Goal: Task Accomplishment & Management: Manage account settings

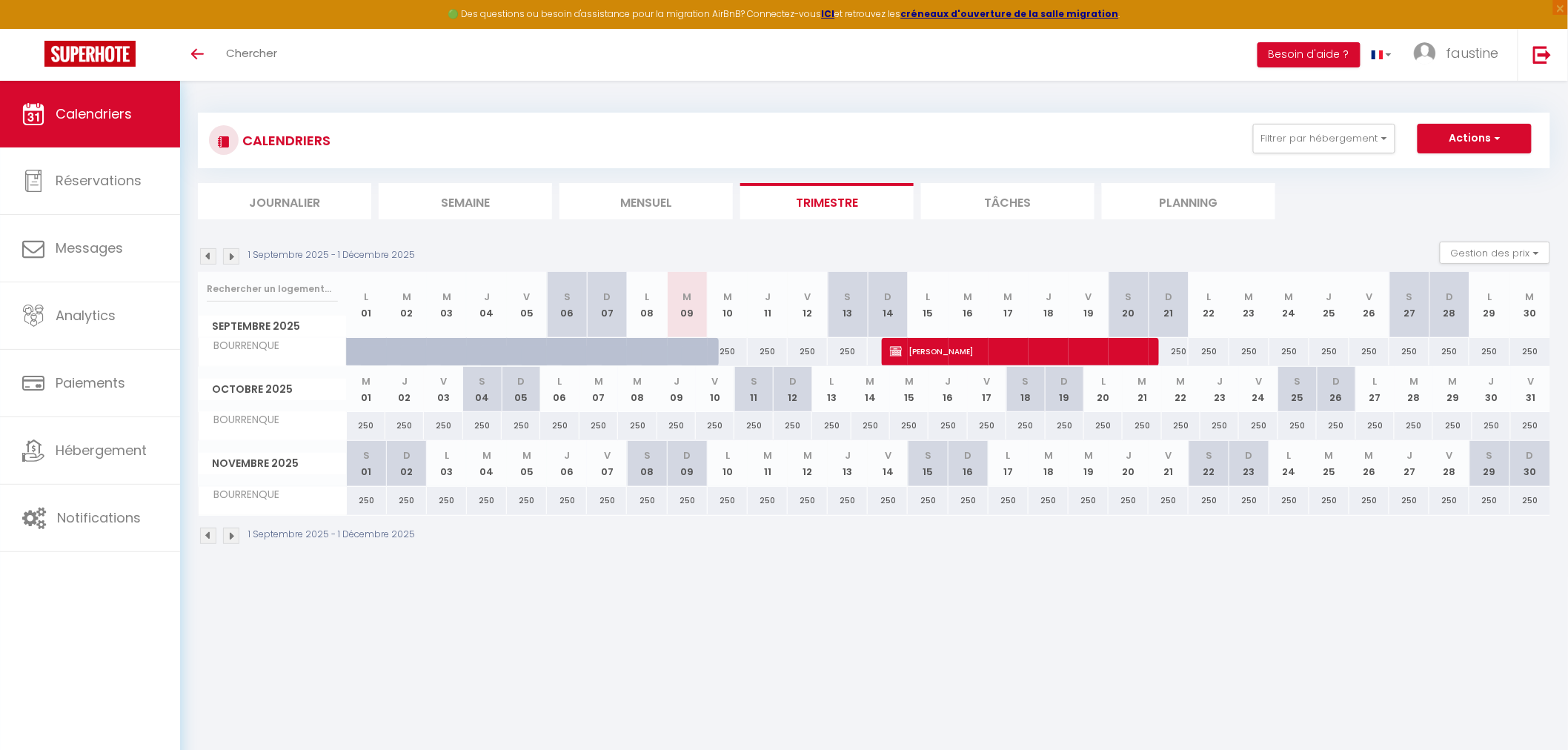
click at [1411, 349] on div "250" at bounding box center [1408, 351] width 40 height 28
type input "250"
select select "1"
type input "[DATE]"
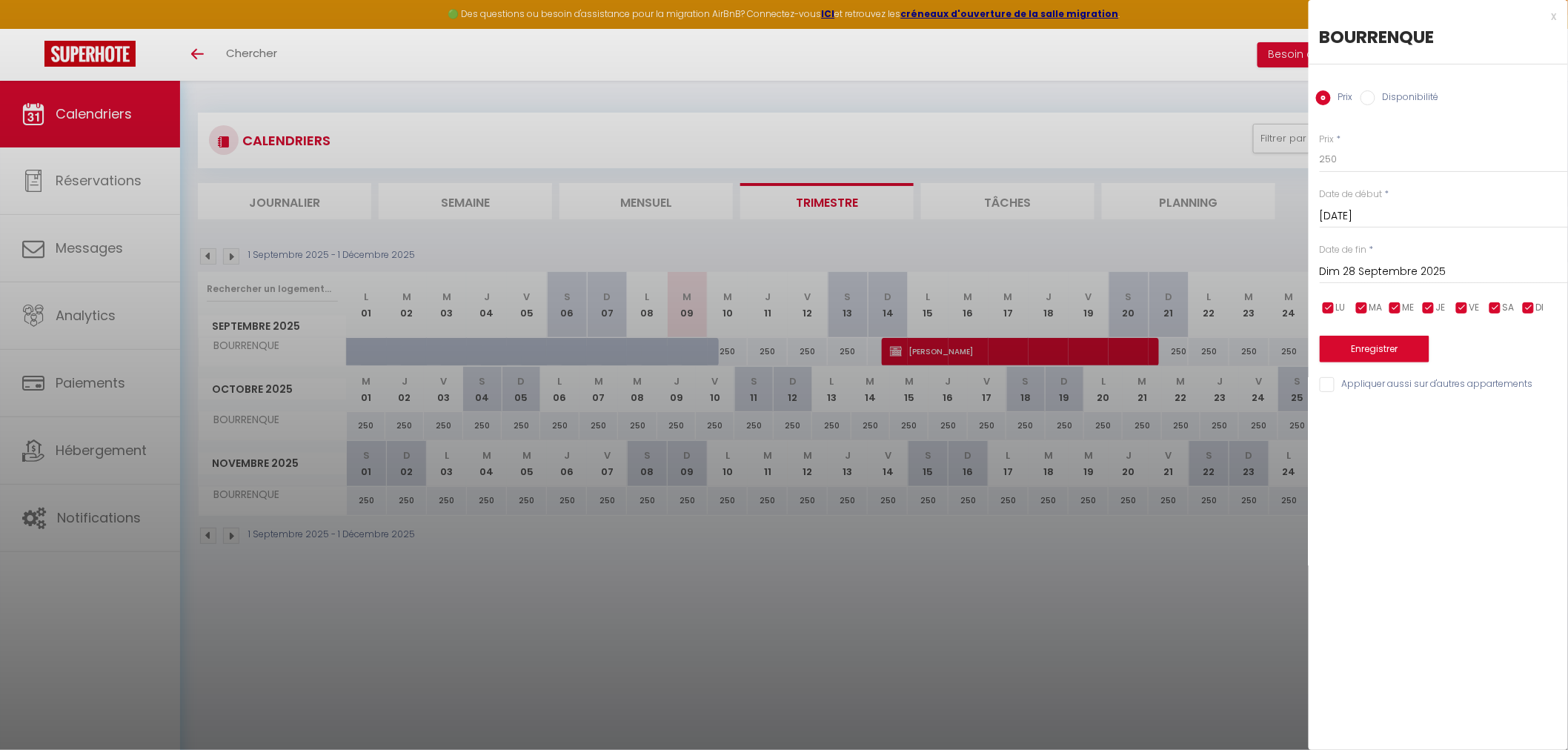
click at [1390, 270] on input "Dim 28 Septembre 2025" at bounding box center [1443, 272] width 248 height 19
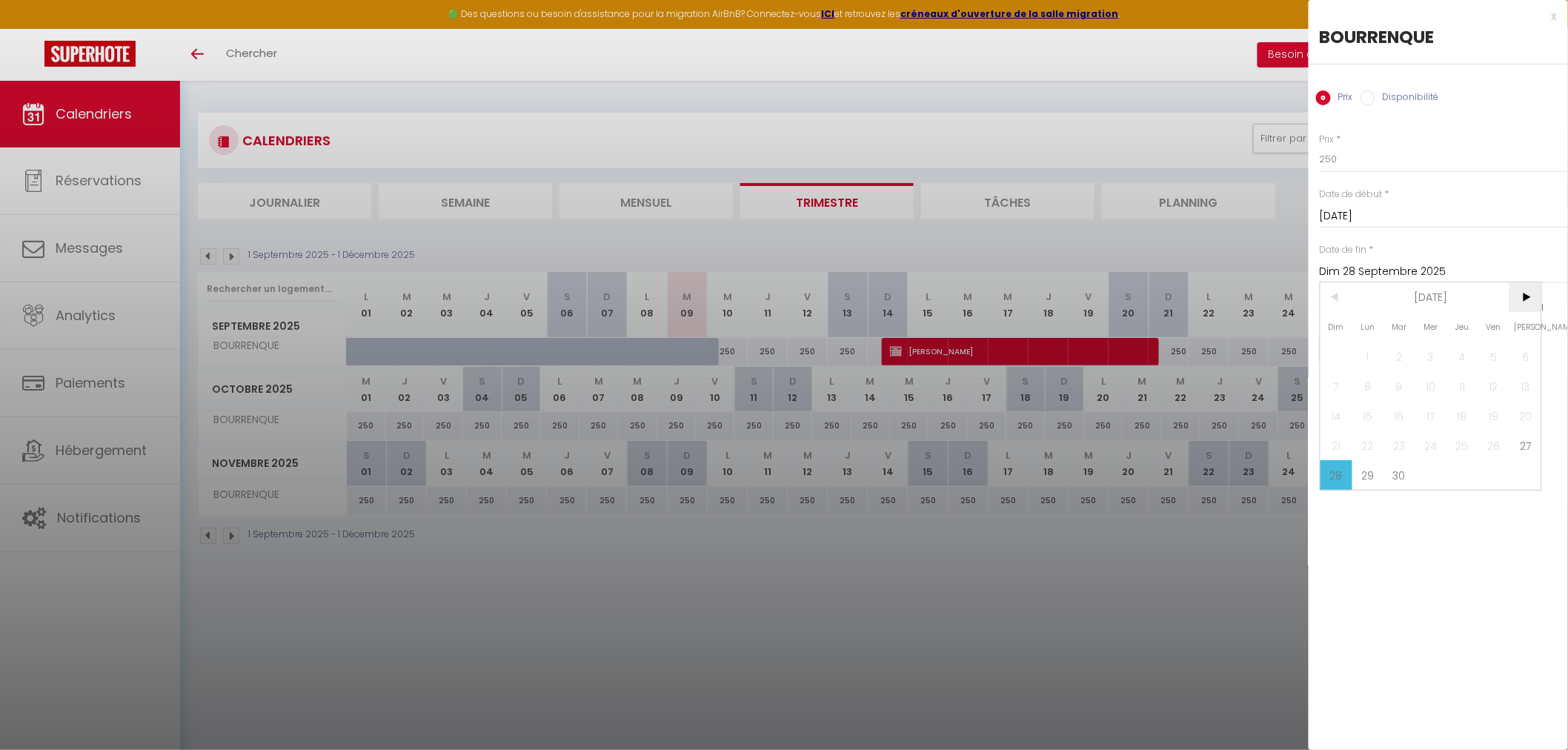
click at [1522, 302] on span ">" at bounding box center [1525, 297] width 32 height 30
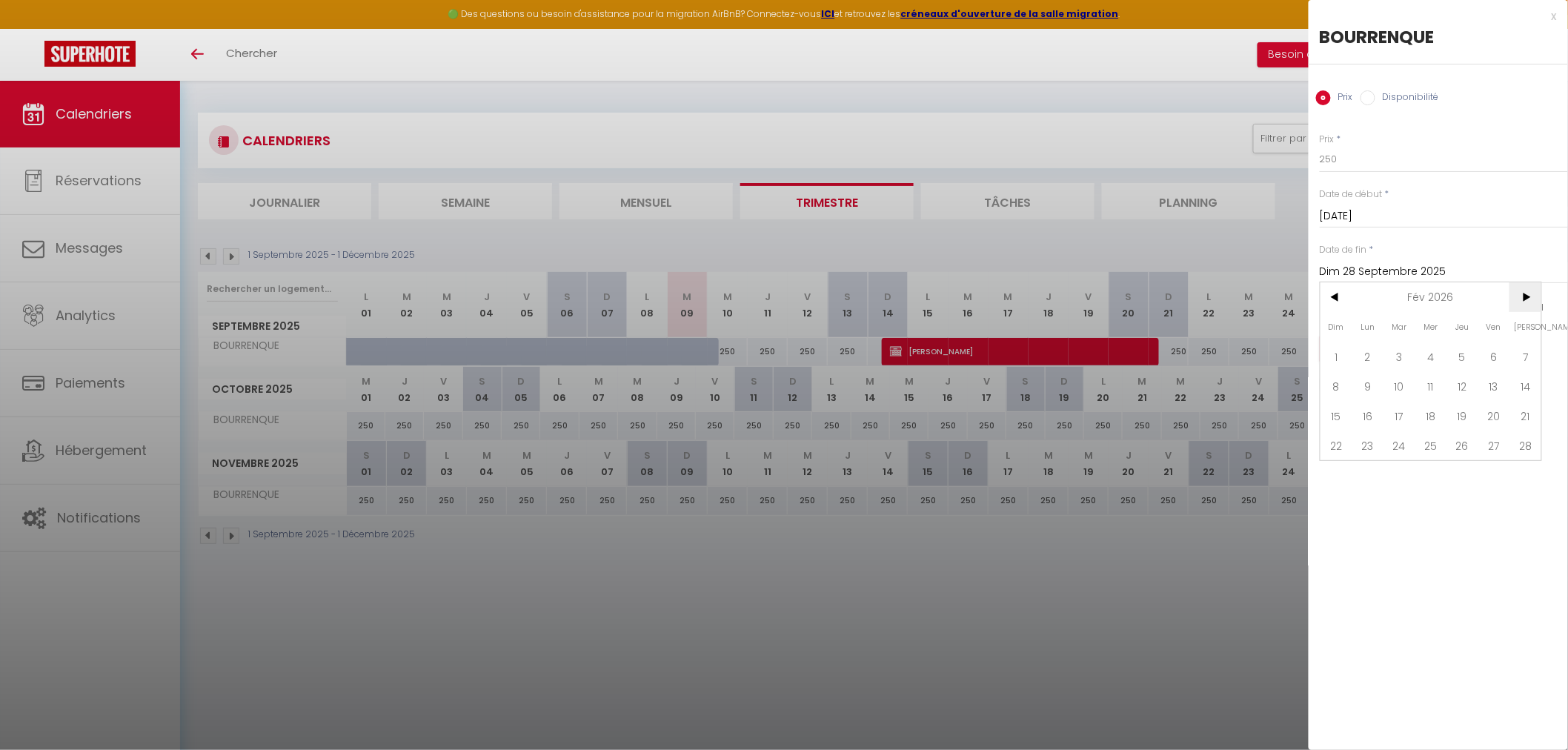
click at [1522, 302] on span ">" at bounding box center [1525, 297] width 32 height 30
click at [1486, 351] on span "1" at bounding box center [1494, 357] width 32 height 30
type input "Ven 01 Mai 2026"
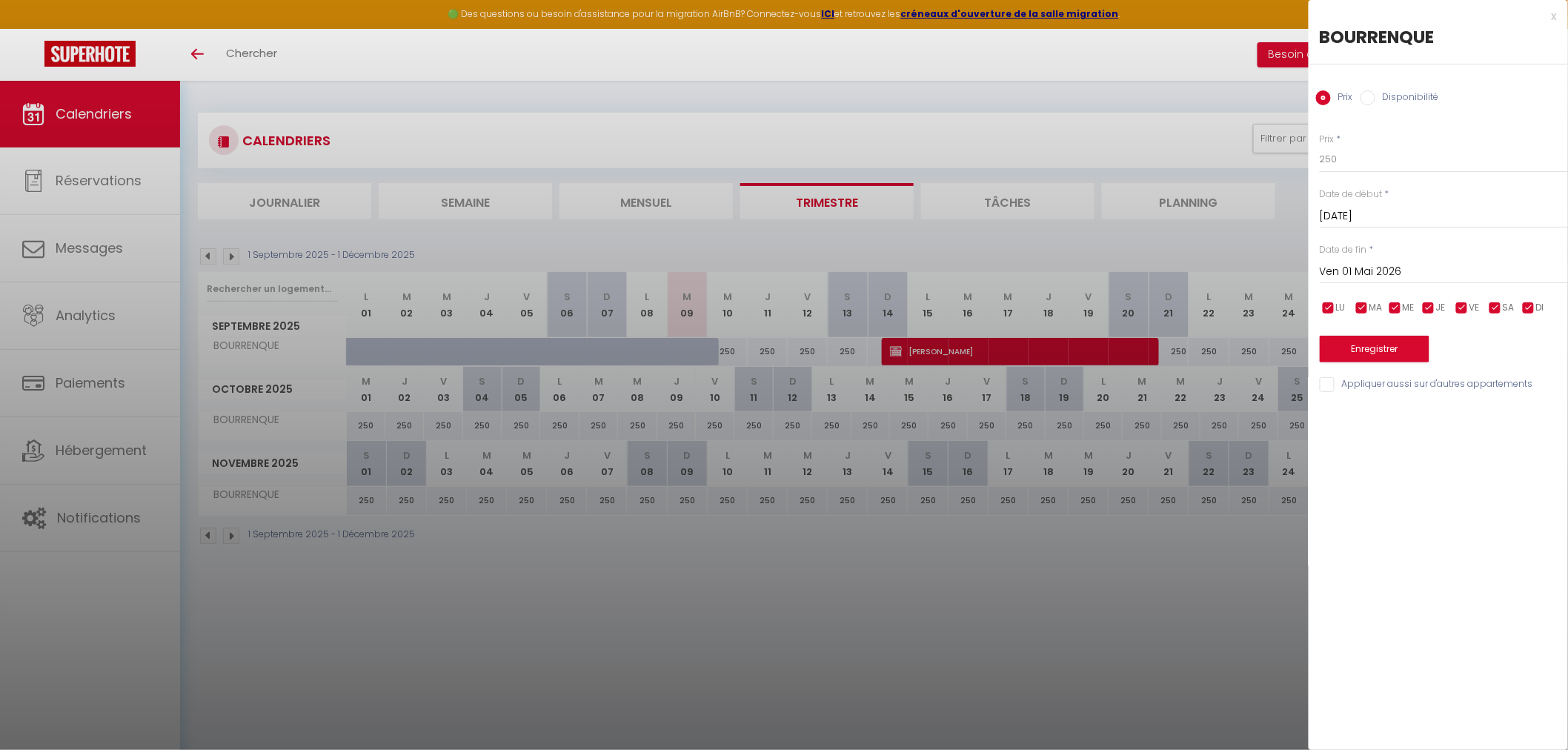
click at [1371, 97] on input "Disponibilité" at bounding box center [1368, 98] width 15 height 15
radio input "true"
radio input "false"
click at [1342, 161] on select "Disponible Indisponible" at bounding box center [1443, 160] width 248 height 28
select select "0"
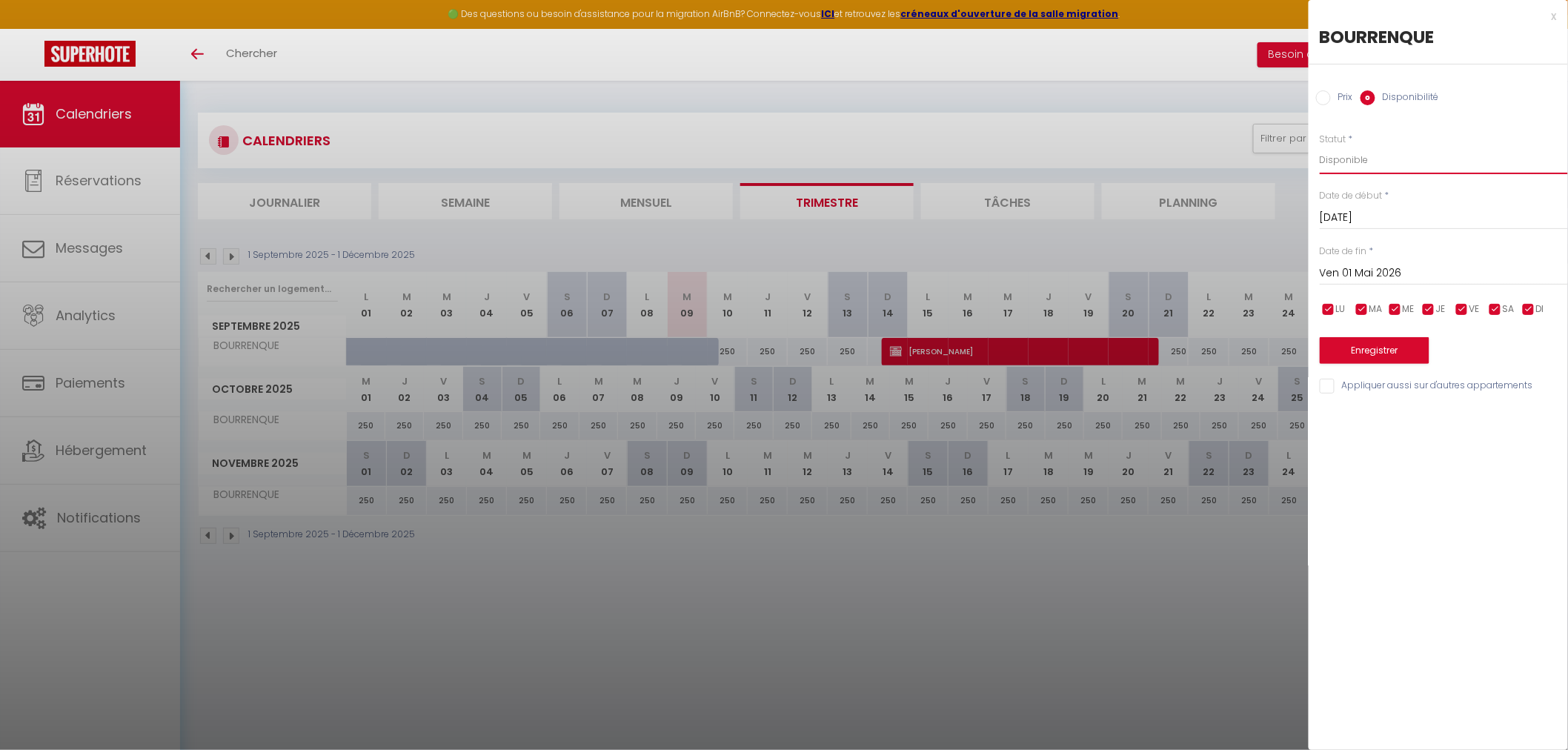
click at [1319, 146] on select "Disponible Indisponible" at bounding box center [1443, 160] width 248 height 28
click at [1348, 346] on button "Enregistrer" at bounding box center [1374, 351] width 109 height 27
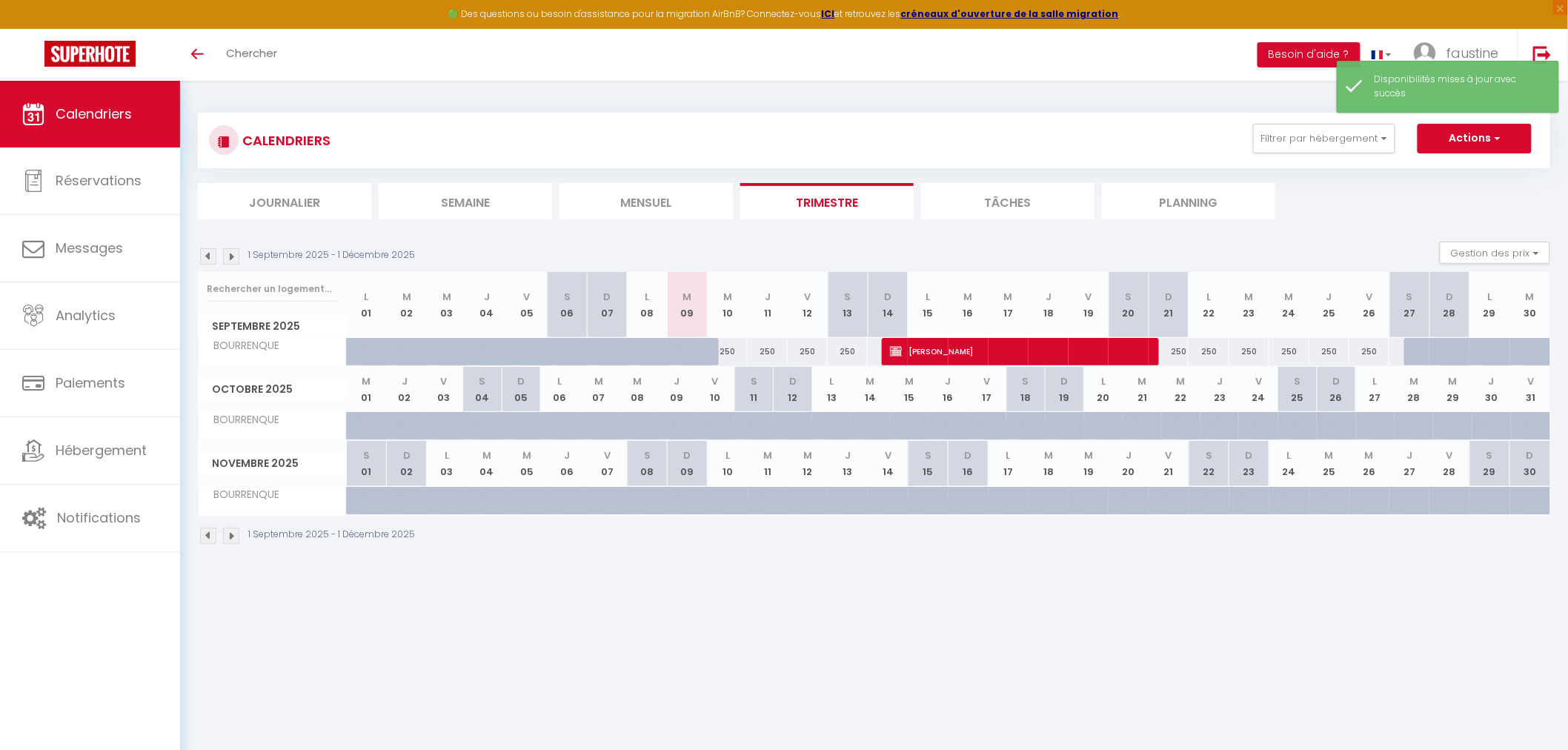
click at [230, 254] on img at bounding box center [231, 256] width 16 height 16
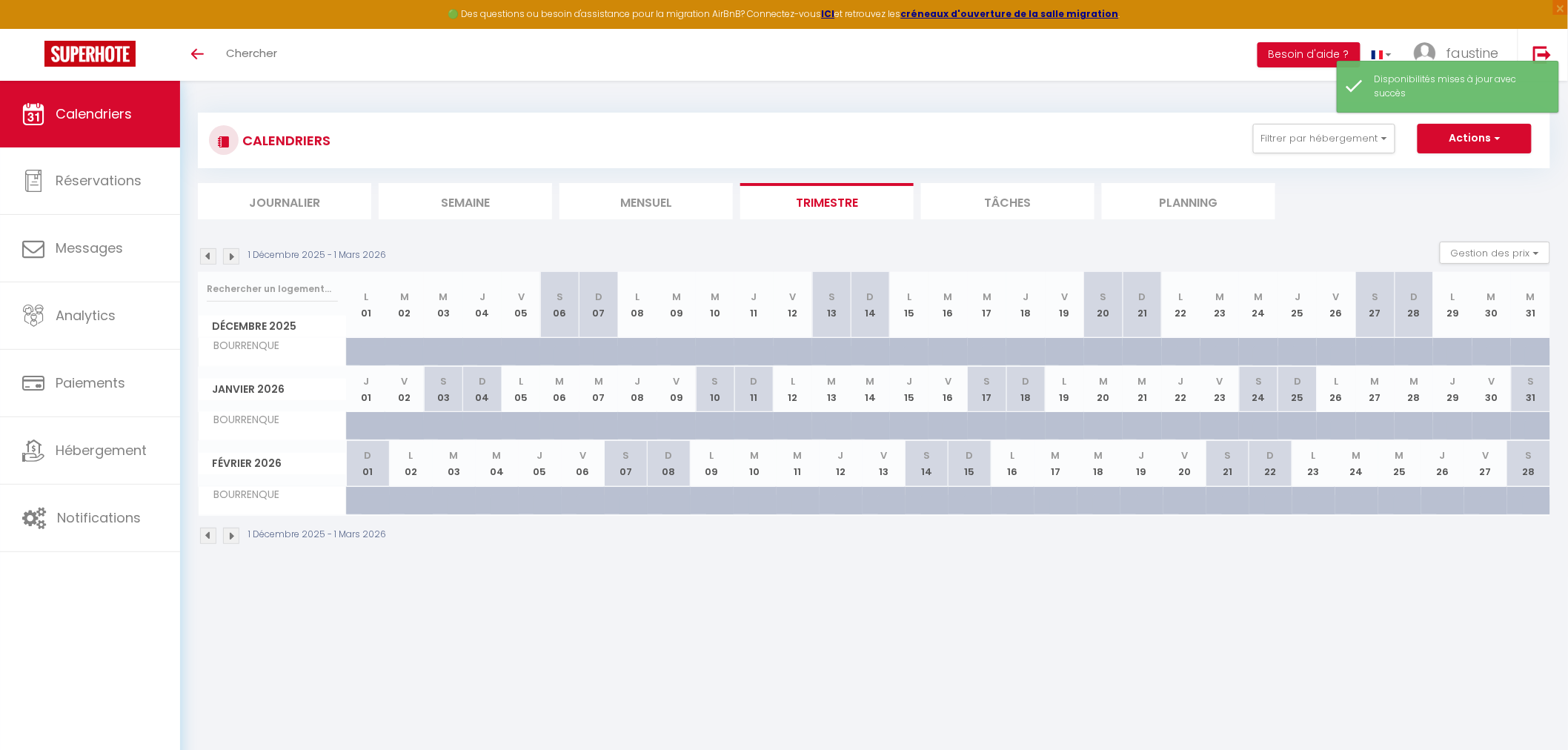
click at [230, 254] on img at bounding box center [231, 256] width 16 height 16
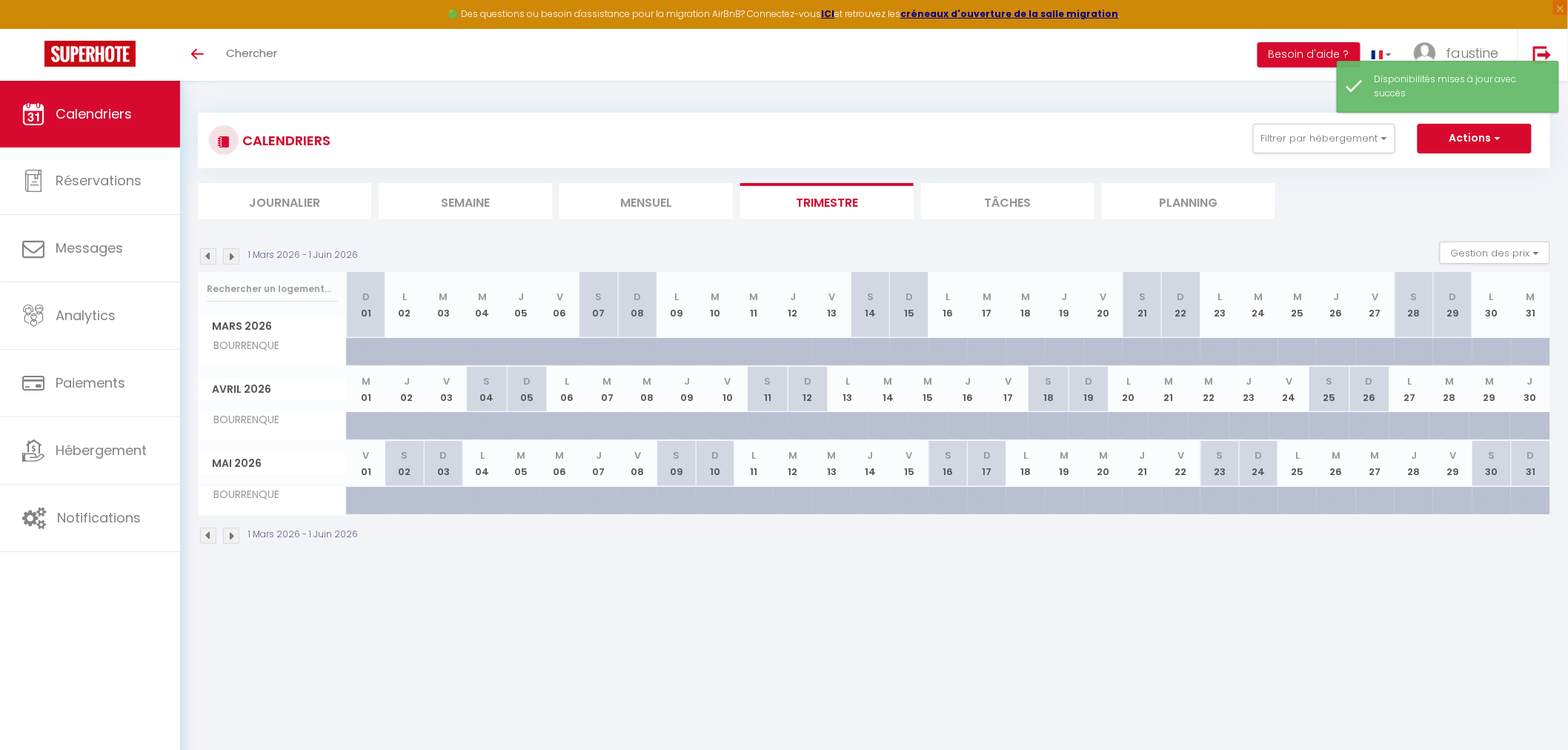
click at [230, 254] on img at bounding box center [231, 256] width 16 height 16
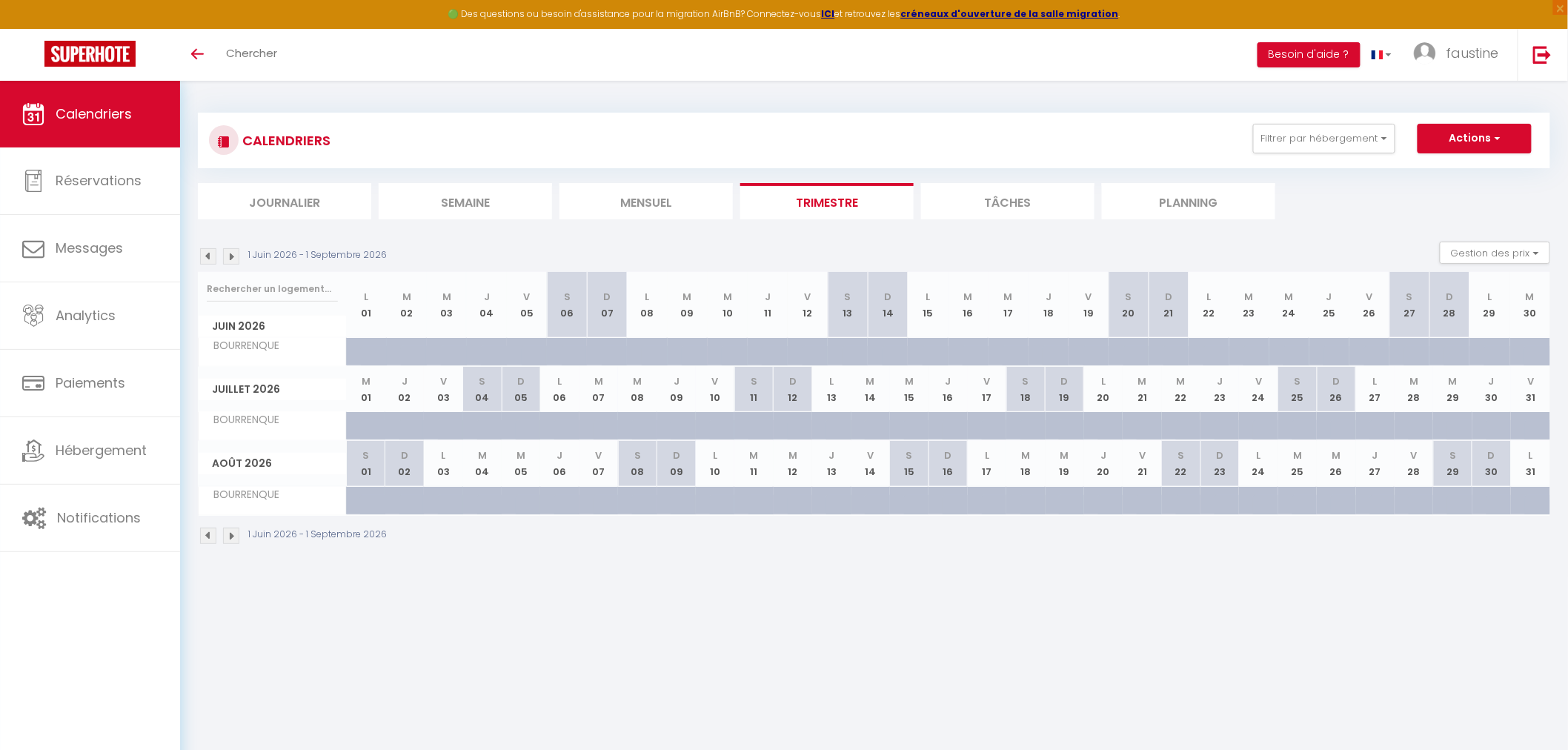
click at [211, 261] on img at bounding box center [208, 256] width 16 height 16
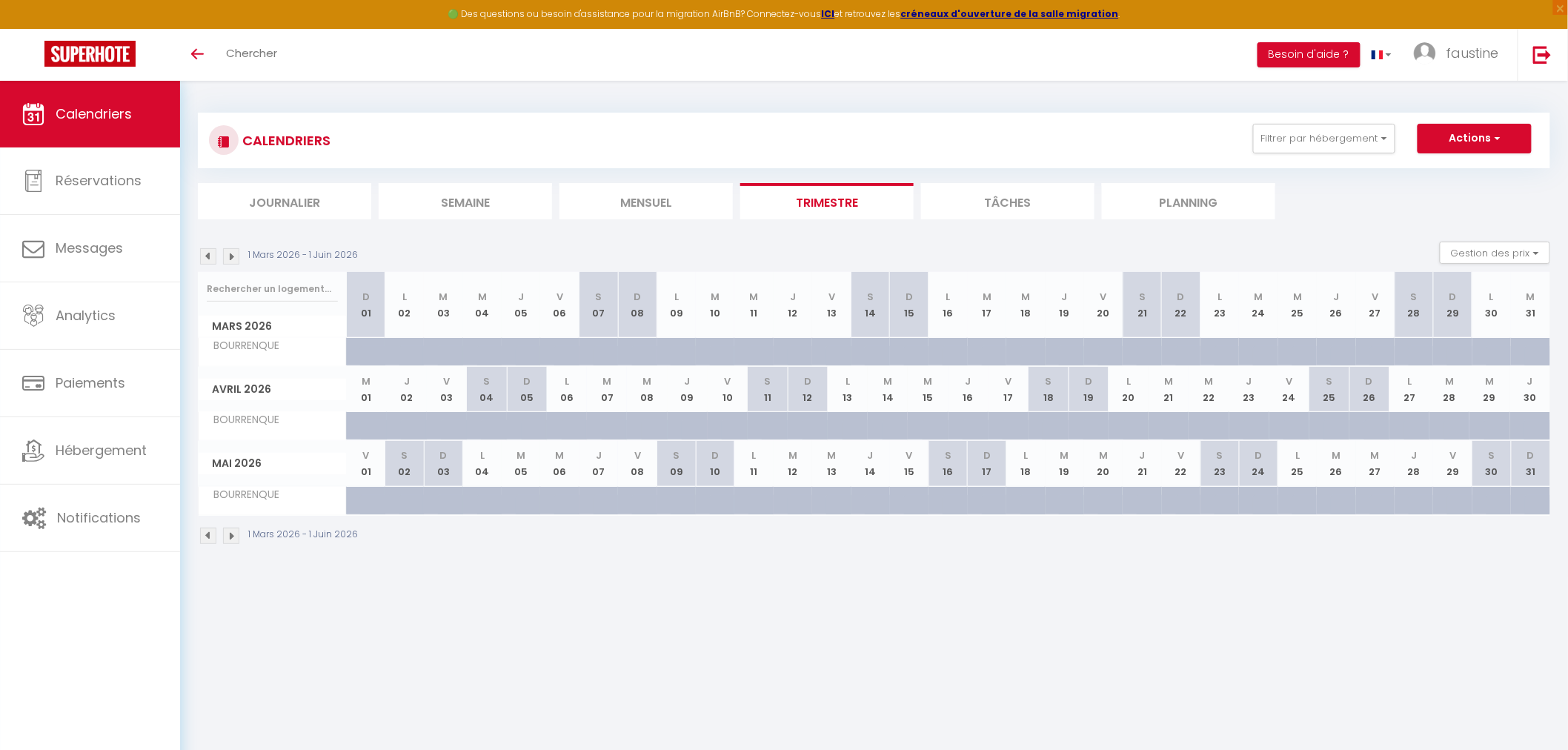
click at [364, 500] on div at bounding box center [379, 509] width 38 height 28
select select "1"
type input "Ven 01 Mai 2026"
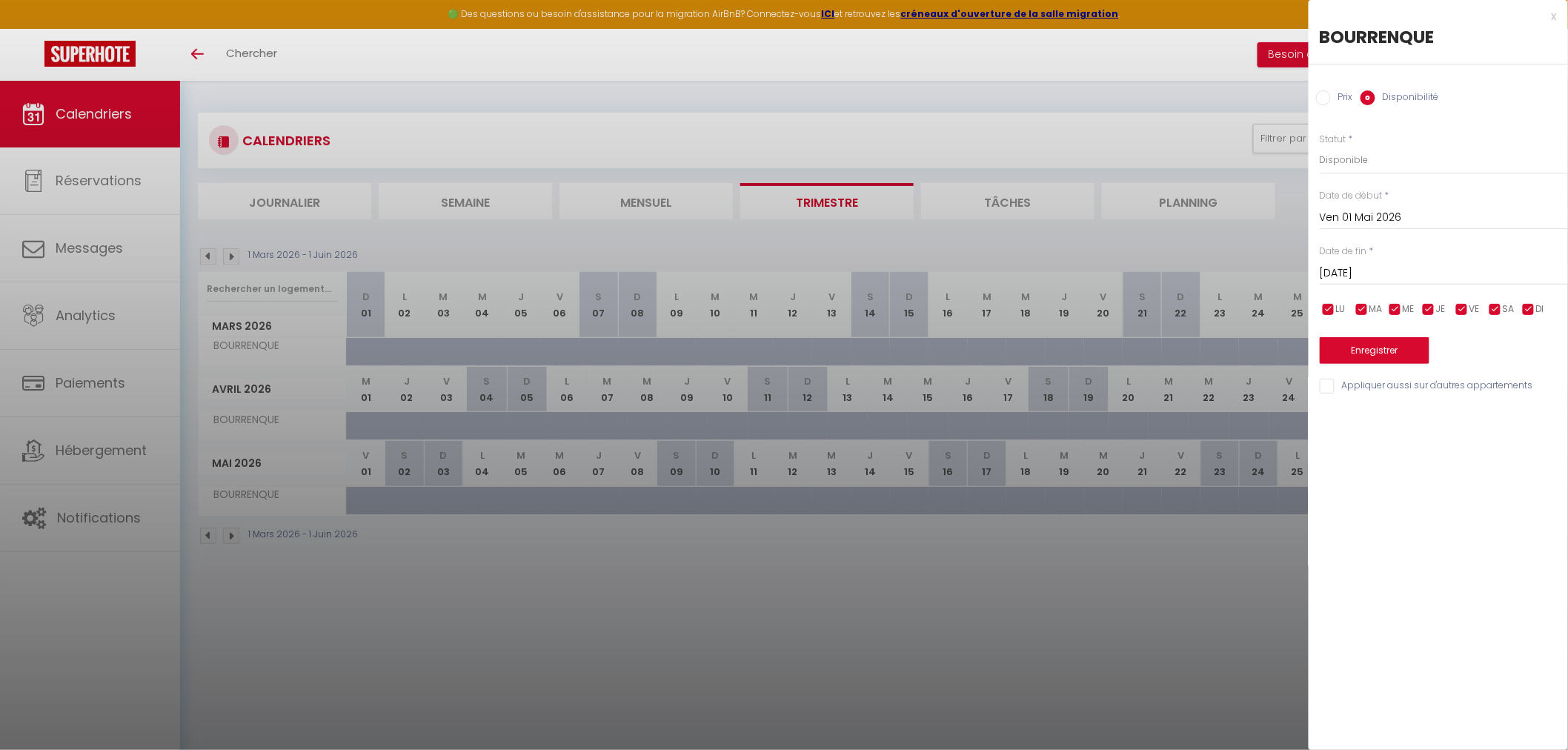
click at [1373, 272] on input "[DATE]" at bounding box center [1443, 273] width 248 height 19
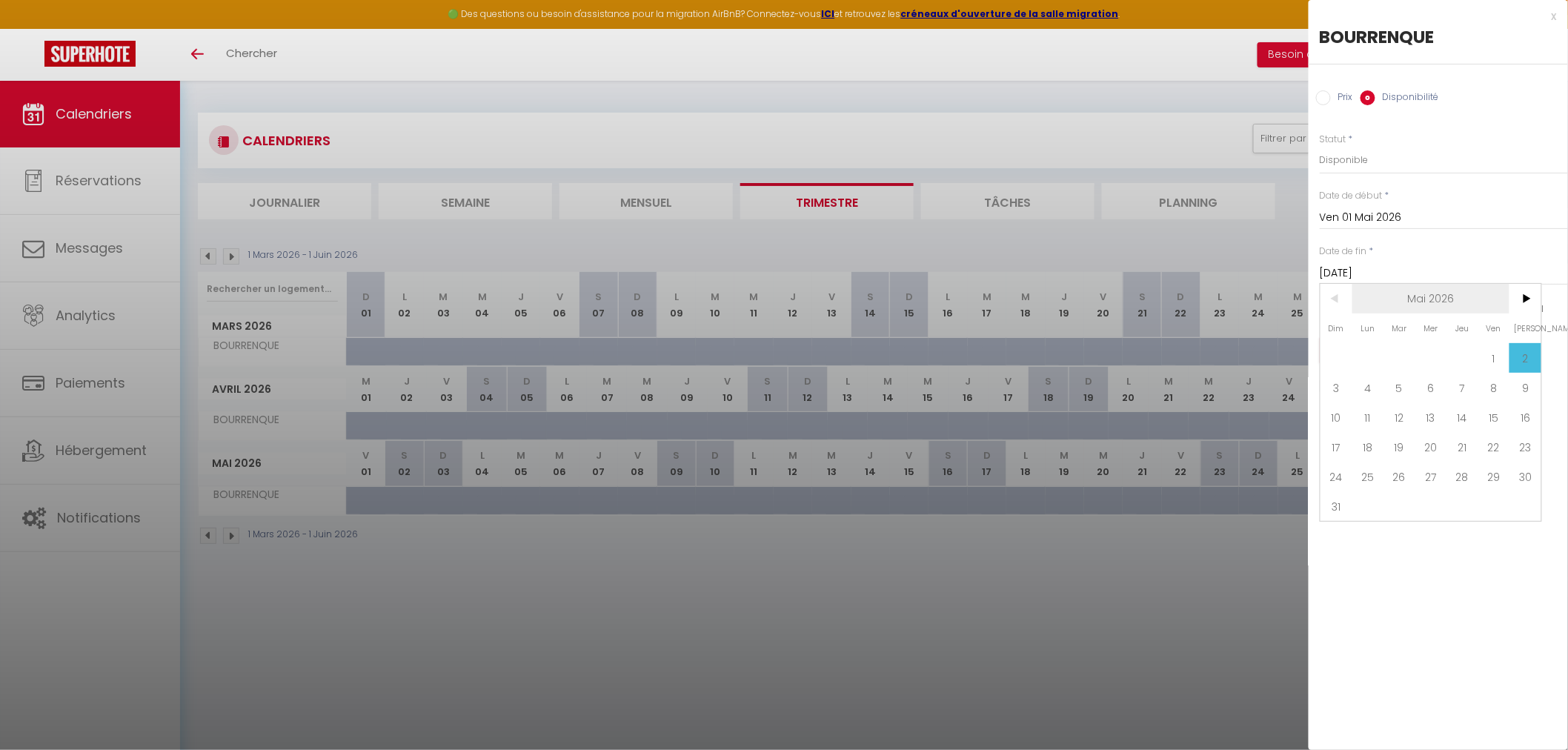
click at [1449, 303] on span "Mai 2026" at bounding box center [1431, 299] width 158 height 30
click at [1509, 419] on span "Décembre" at bounding box center [1504, 417] width 73 height 30
click at [1462, 472] on span "31" at bounding box center [1462, 477] width 32 height 30
type input "Jeu 31 Décembre 2026"
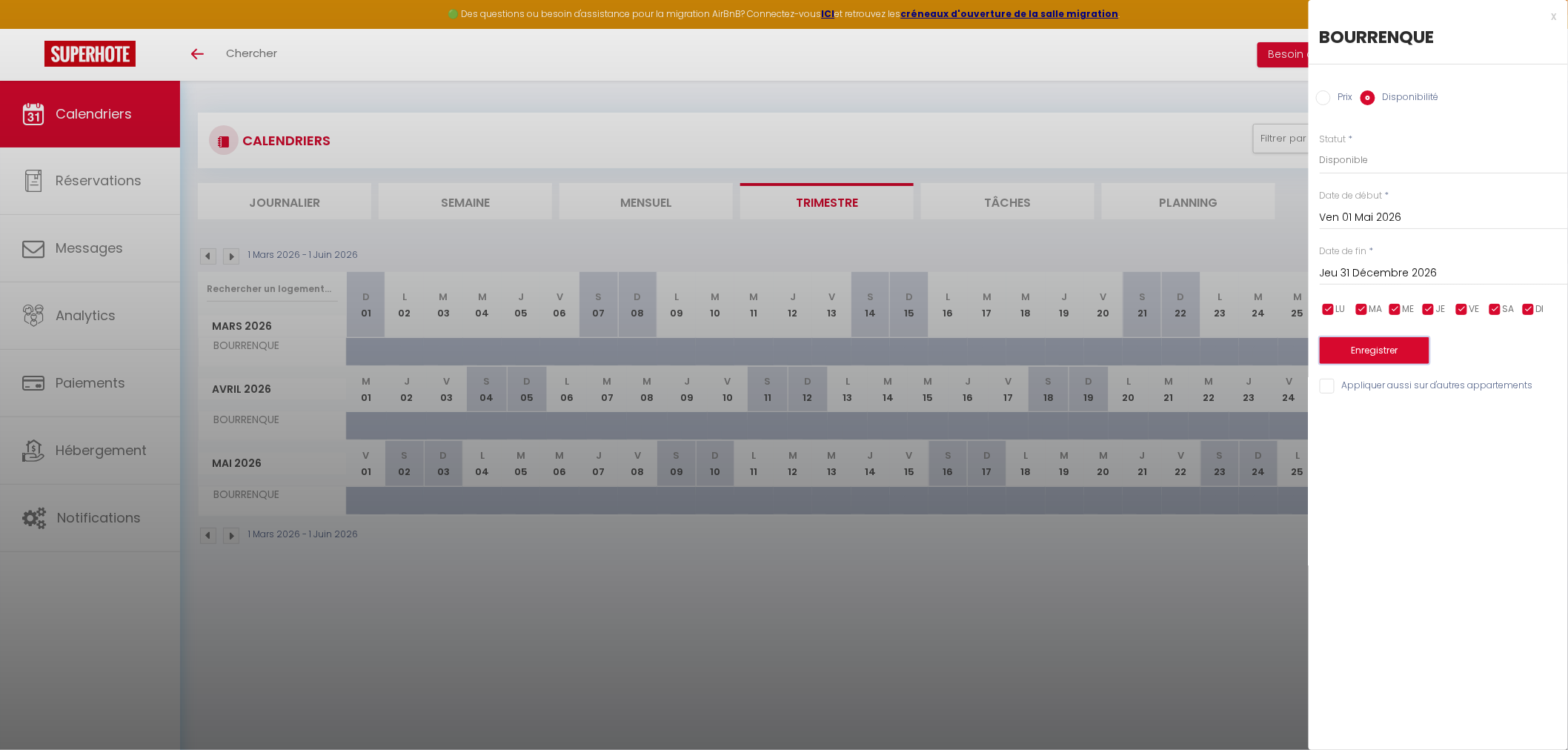
click at [1360, 349] on button "Enregistrer" at bounding box center [1374, 351] width 109 height 27
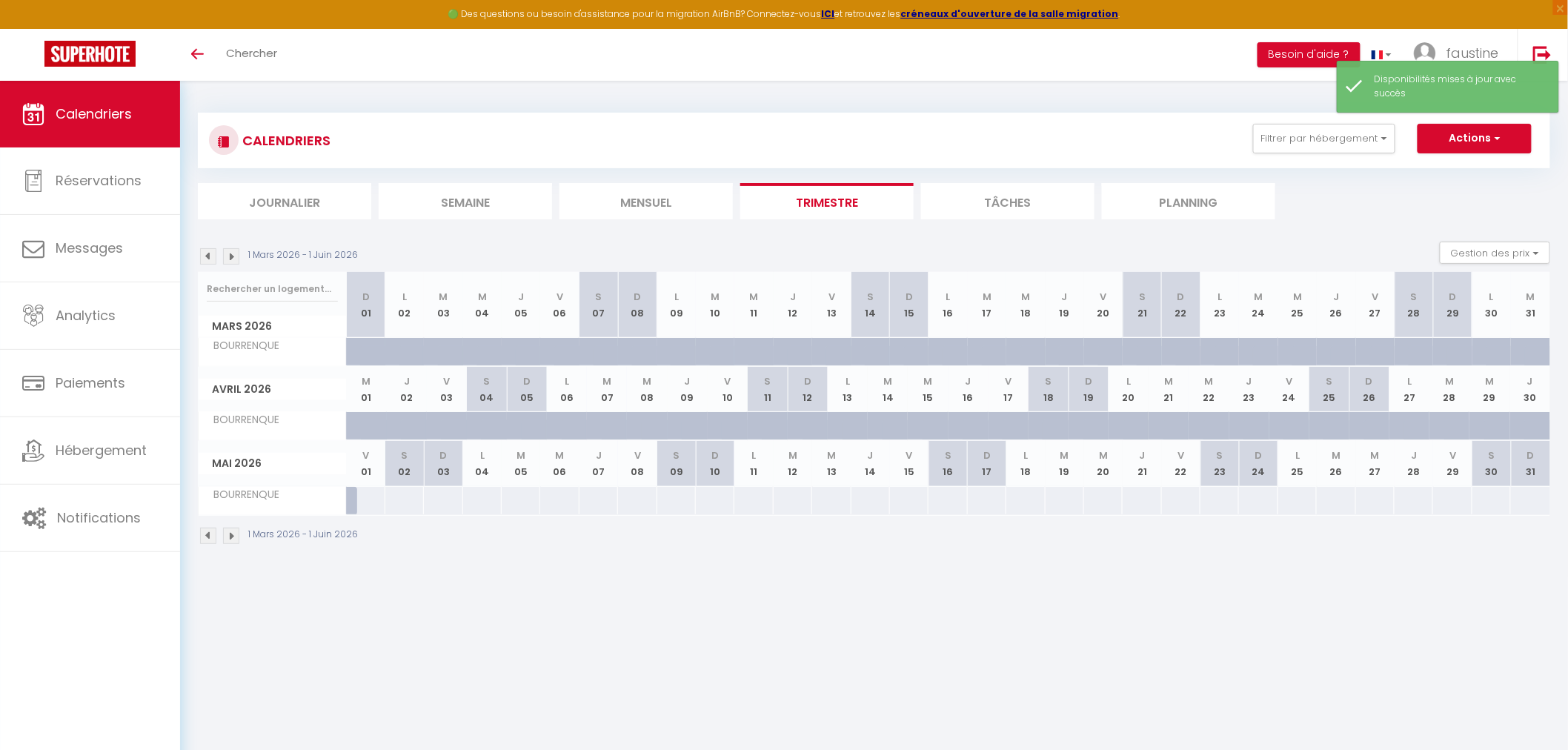
click at [371, 503] on div at bounding box center [366, 500] width 39 height 28
select select "1"
type input "Ven 01 Mai 2026"
type input "[DATE]"
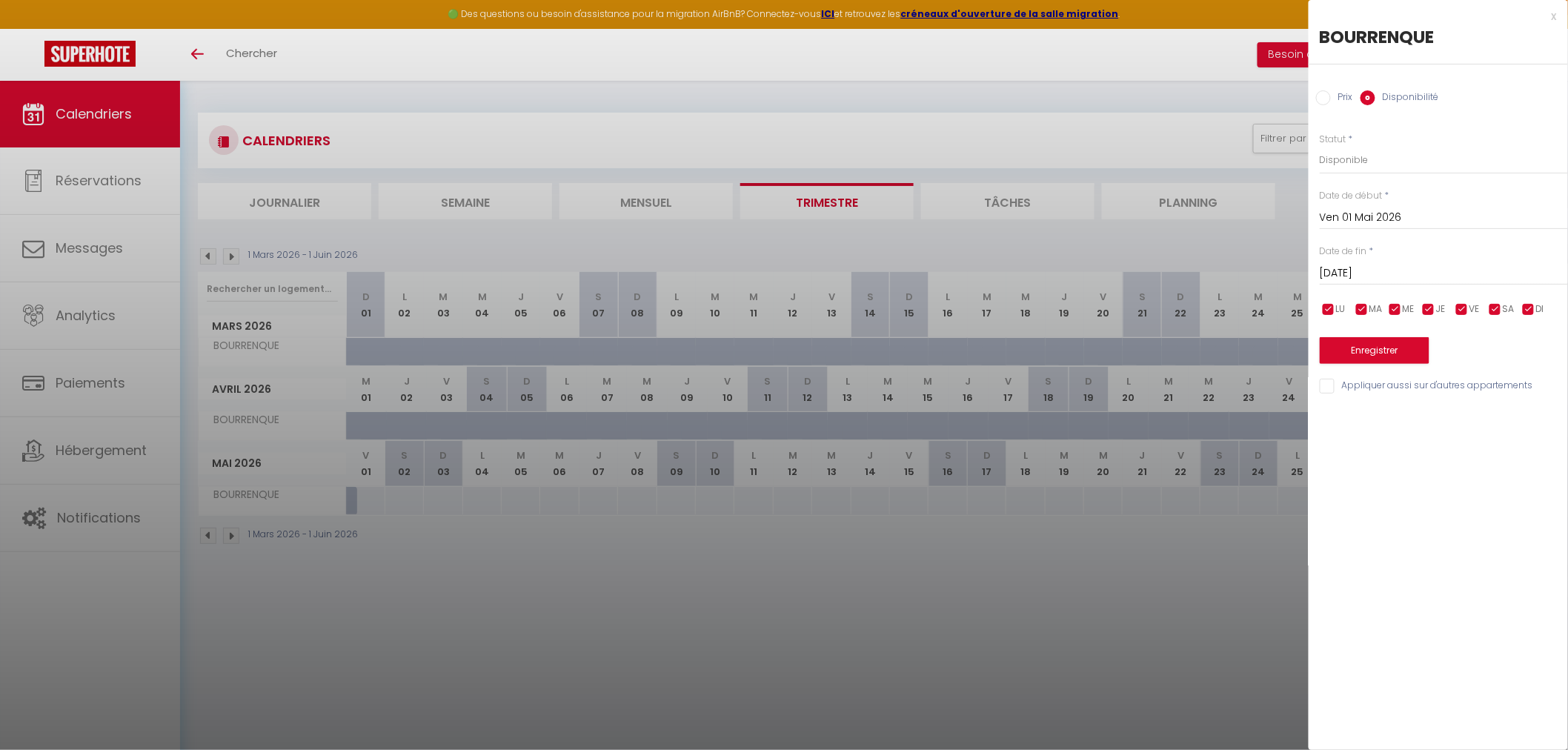
click at [365, 511] on div at bounding box center [784, 375] width 1568 height 750
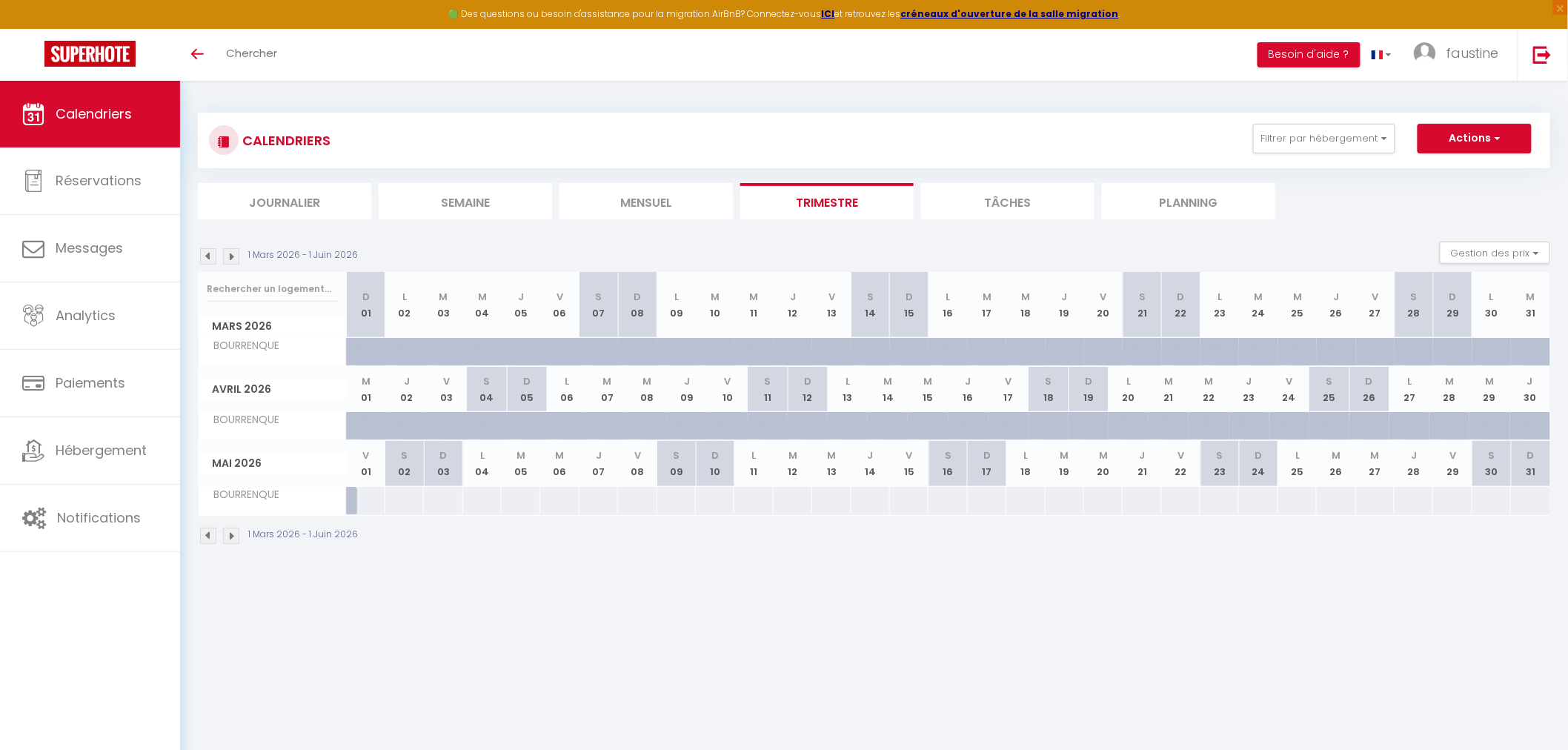
click at [373, 507] on div at bounding box center [366, 500] width 39 height 28
select select "1"
type input "Ven 01 Mai 2026"
type input "[DATE]"
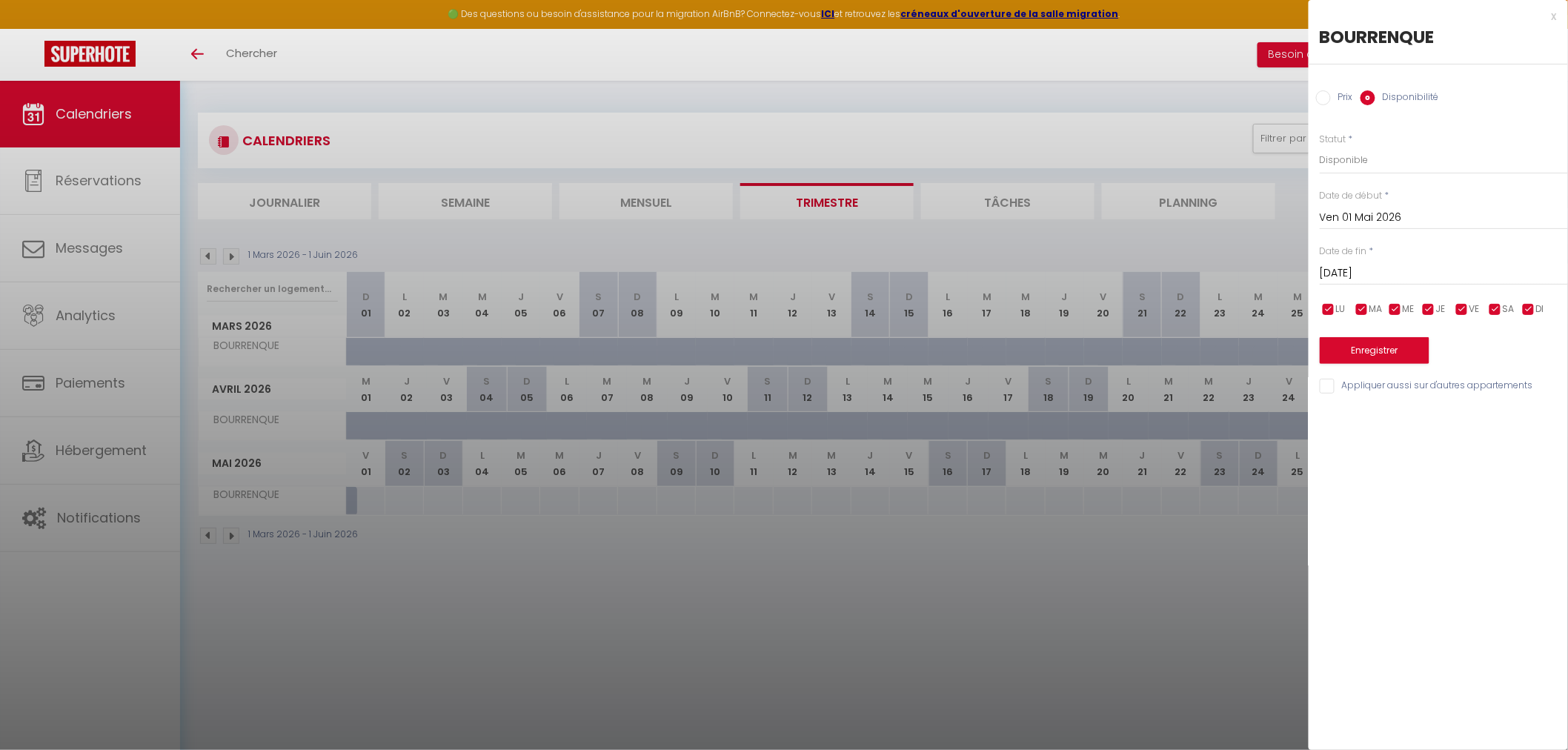
click at [373, 507] on div at bounding box center [784, 375] width 1568 height 750
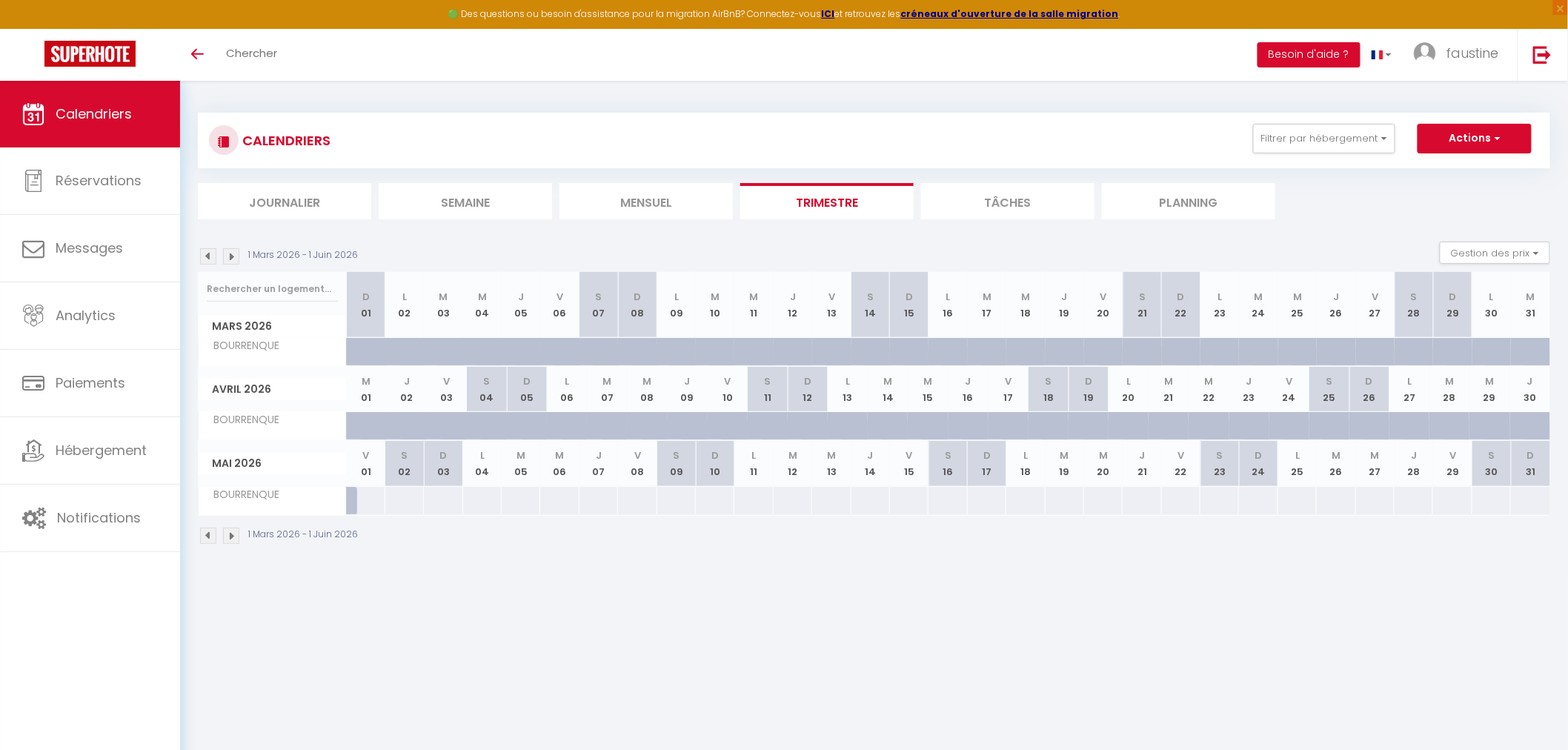
click at [369, 501] on div at bounding box center [366, 500] width 39 height 28
select select "1"
type input "Ven 01 Mai 2026"
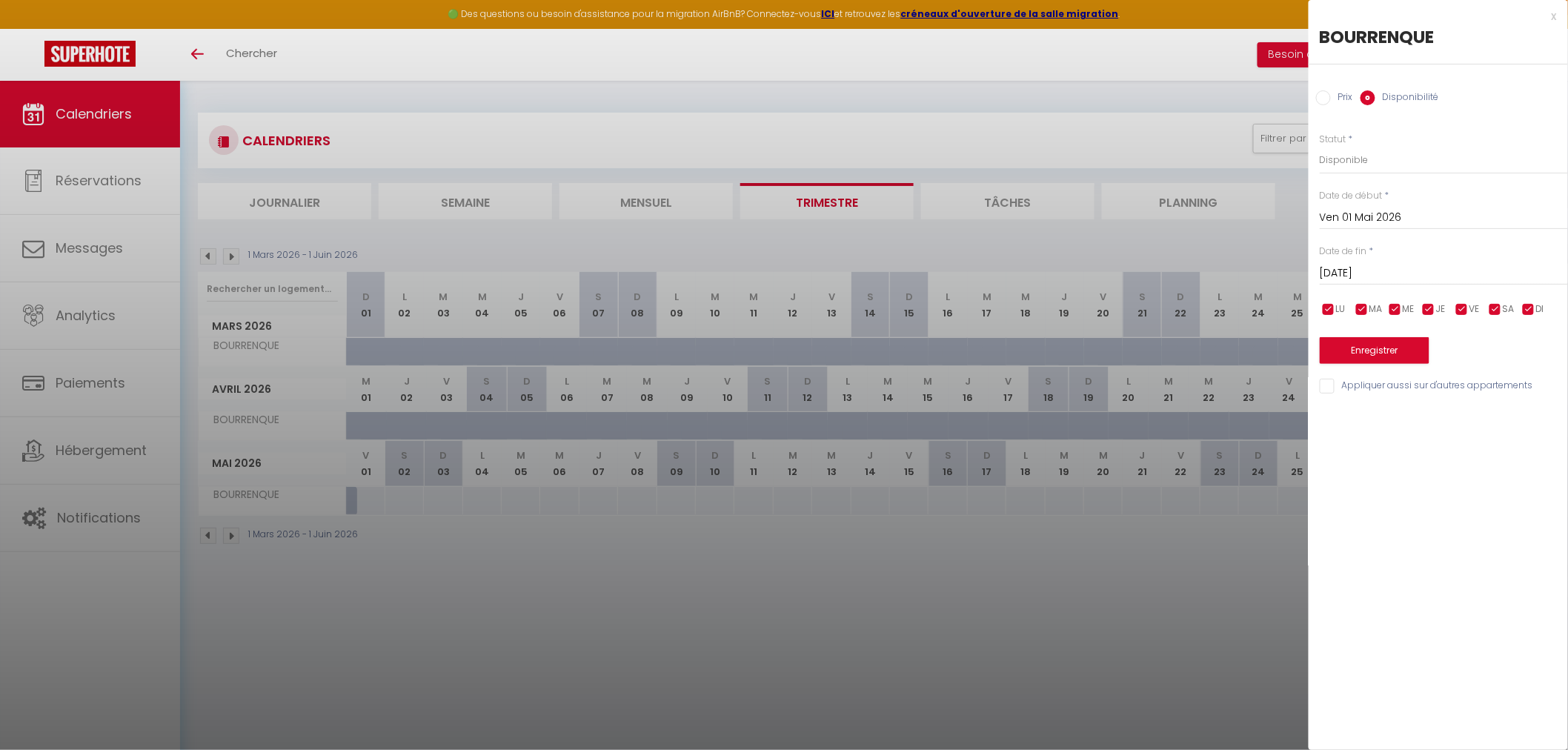
click at [1348, 270] on input "[DATE]" at bounding box center [1443, 273] width 248 height 19
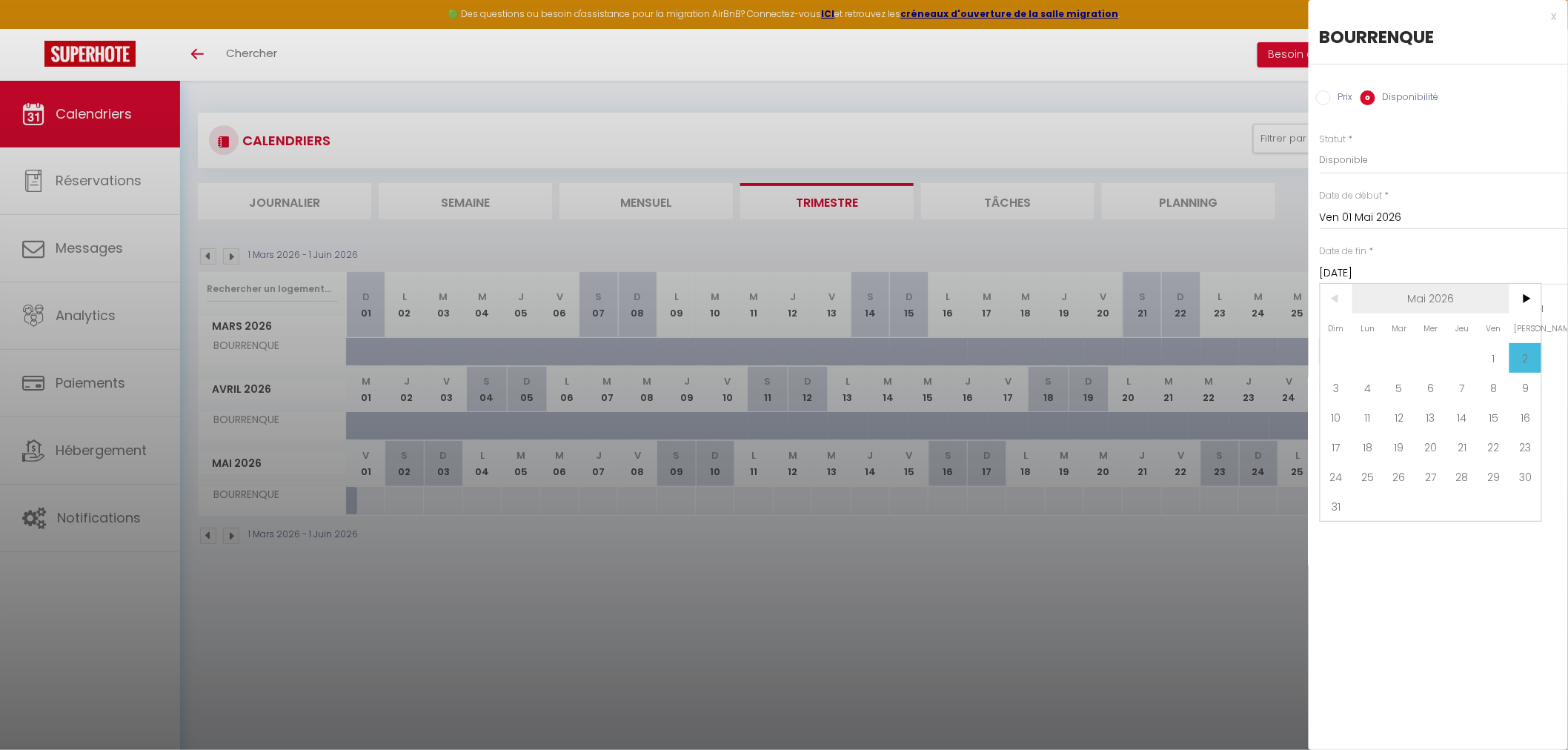
click at [1444, 294] on span "Mai 2026" at bounding box center [1431, 299] width 158 height 30
click at [1510, 413] on span "Décembre" at bounding box center [1504, 417] width 73 height 30
click at [1468, 473] on span "31" at bounding box center [1462, 477] width 32 height 30
type input "Jeu 31 Décembre 2026"
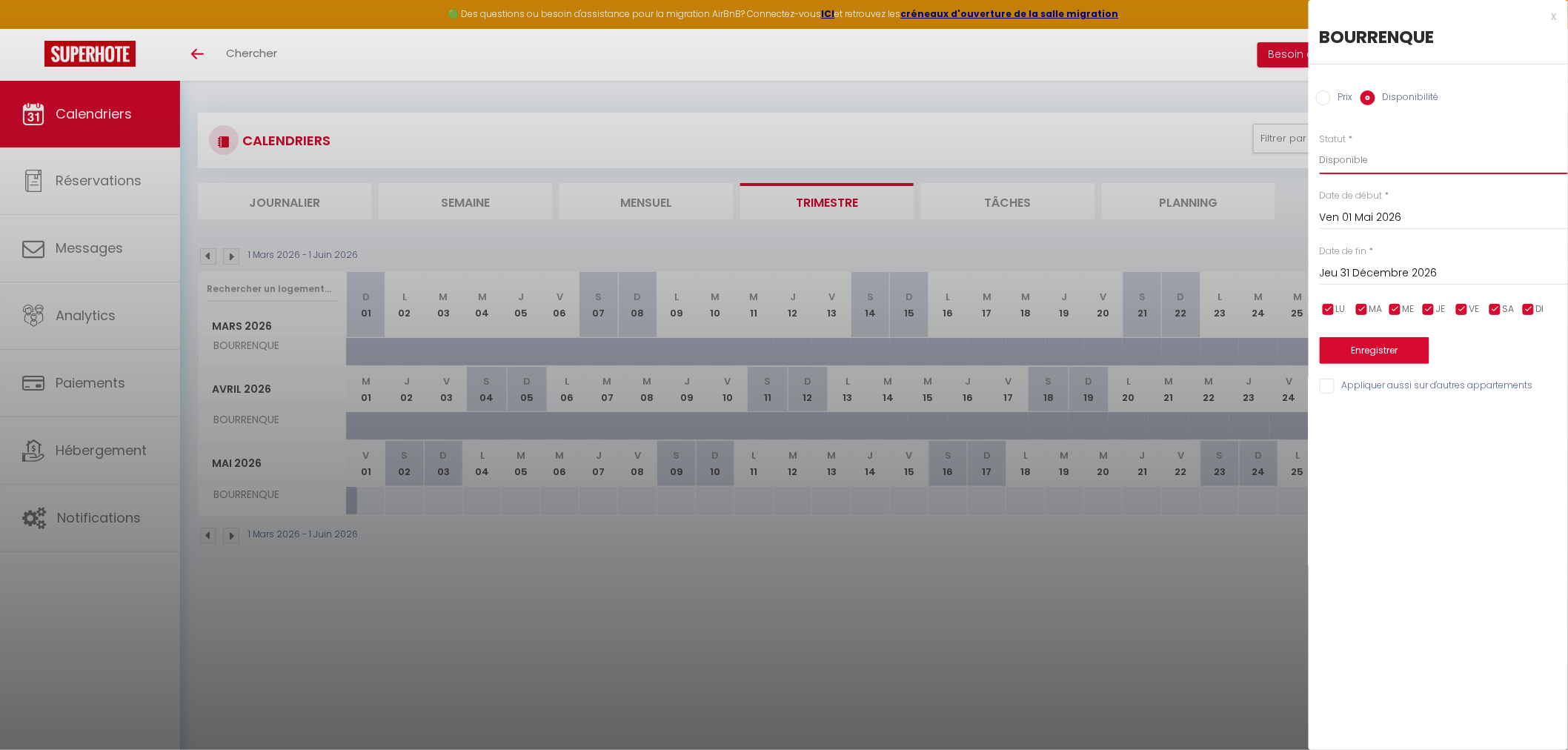
click at [1361, 158] on select "Disponible Indisponible" at bounding box center [1443, 160] width 248 height 28
select select "0"
click at [1319, 146] on select "Disponible Indisponible" at bounding box center [1443, 160] width 248 height 28
click at [1354, 349] on button "Enregistrer" at bounding box center [1374, 351] width 109 height 27
